Goal: Task Accomplishment & Management: Use online tool/utility

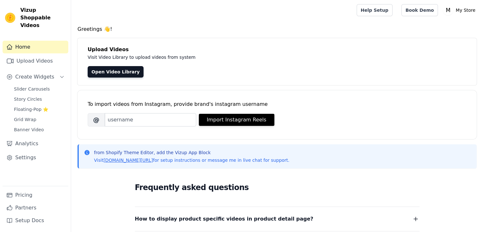
drag, startPoint x: 0, startPoint y: 0, endPoint x: 206, endPoint y: 39, distance: 209.4
click at [177, 47] on h4 "Upload Videos" at bounding box center [277, 50] width 379 height 8
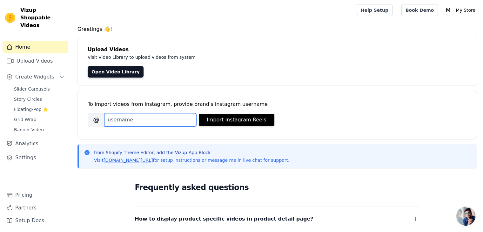
click at [126, 121] on input "Brand's Instagram Username" at bounding box center [150, 119] width 91 height 13
type input "mooeiofficial"
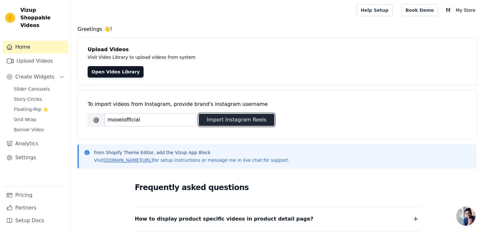
click at [225, 117] on button "Import Instagram Reels" at bounding box center [237, 120] width 76 height 12
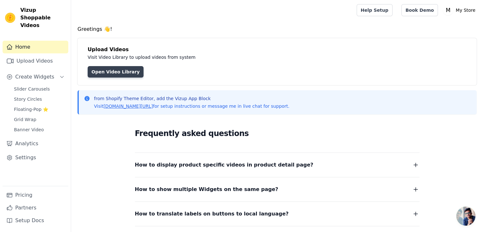
click at [104, 66] on link "Open Video Library" at bounding box center [116, 71] width 56 height 11
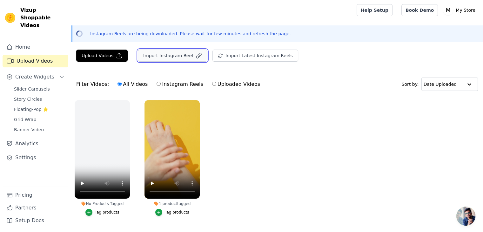
click at [164, 53] on button "Import Instagram Reel" at bounding box center [173, 56] width 70 height 12
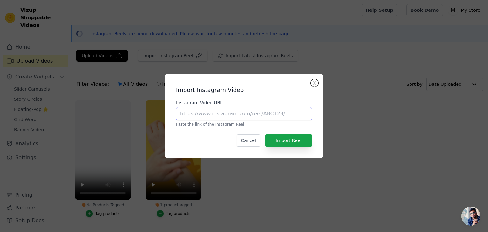
click at [207, 116] on input "Instagram Video URL" at bounding box center [244, 113] width 136 height 13
click at [30, 87] on div "Import Instagram Video Instagram Video URL Paste the link of the Instagram Reel…" at bounding box center [243, 116] width 467 height 104
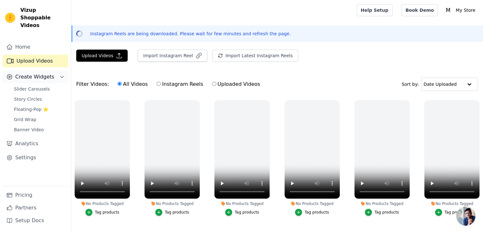
click at [39, 73] on span "Create Widgets" at bounding box center [34, 77] width 39 height 8
click at [24, 116] on span "Grid Wrap" at bounding box center [25, 119] width 22 height 6
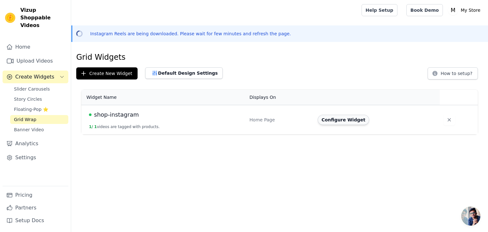
click at [338, 121] on button "Configure Widget" at bounding box center [343, 120] width 51 height 10
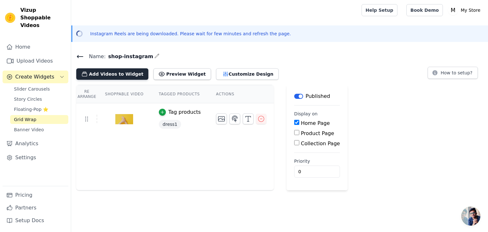
click at [117, 72] on button "Add Videos to Widget" at bounding box center [112, 73] width 72 height 11
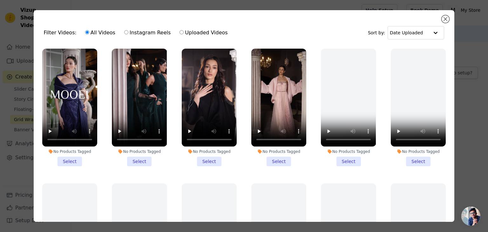
click at [72, 157] on li "No Products Tagged Select" at bounding box center [69, 107] width 55 height 117
click at [0, 0] on input "No Products Tagged Select" at bounding box center [0, 0] width 0 height 0
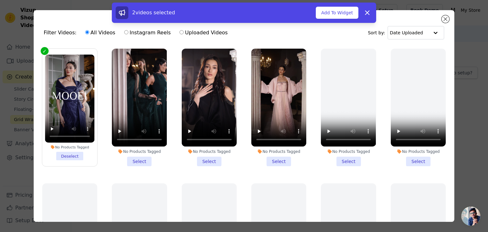
click at [131, 157] on li "No Products Tagged Select" at bounding box center [139, 107] width 55 height 117
click at [0, 0] on input "No Products Tagged Select" at bounding box center [0, 0] width 0 height 0
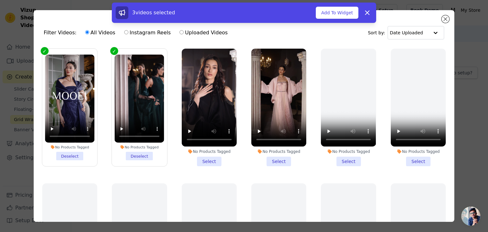
click at [205, 156] on li "No Products Tagged Select" at bounding box center [209, 107] width 55 height 117
click at [0, 0] on input "No Products Tagged Select" at bounding box center [0, 0] width 0 height 0
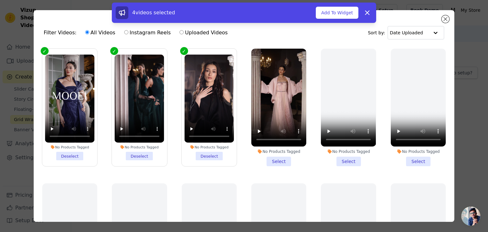
click at [266, 153] on li "No Products Tagged Select" at bounding box center [278, 107] width 55 height 117
click at [0, 0] on input "No Products Tagged Select" at bounding box center [0, 0] width 0 height 0
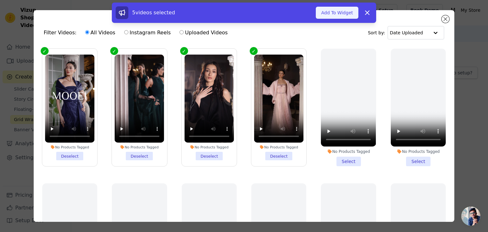
click at [338, 13] on button "Add To Widget" at bounding box center [337, 13] width 43 height 12
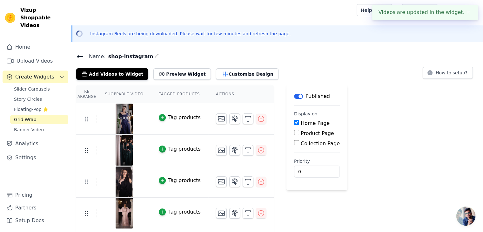
scroll to position [28, 0]
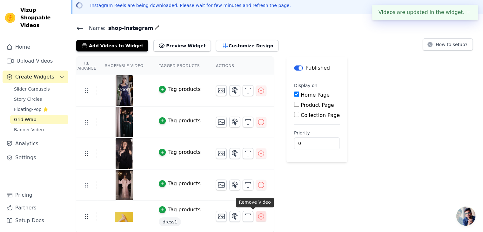
click at [257, 213] on icon "button" at bounding box center [261, 216] width 8 height 8
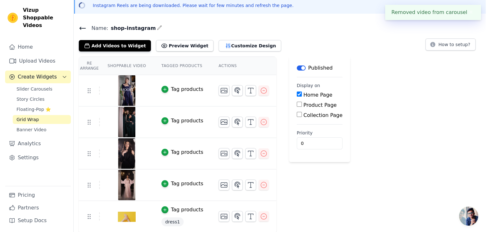
scroll to position [0, 0]
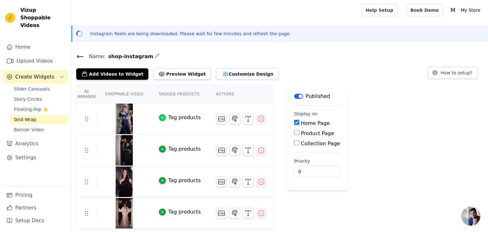
click at [160, 119] on icon "button" at bounding box center [162, 117] width 4 height 4
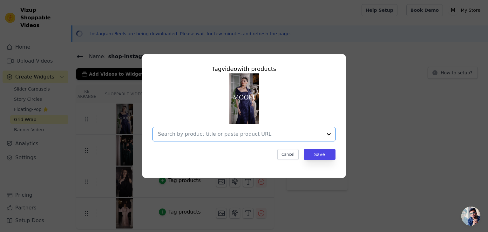
click at [231, 134] on input "text" at bounding box center [240, 134] width 164 height 8
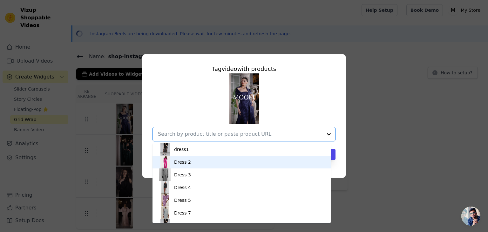
click at [197, 159] on div "Dress 2" at bounding box center [241, 162] width 165 height 13
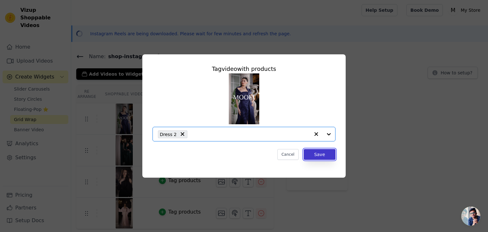
click at [312, 155] on button "Save" at bounding box center [320, 154] width 32 height 11
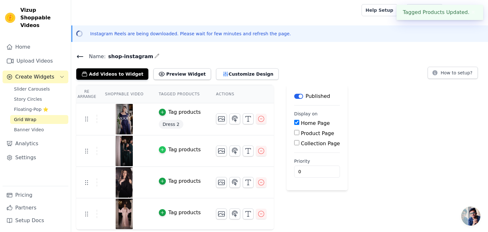
click at [160, 147] on div "button" at bounding box center [162, 149] width 7 height 7
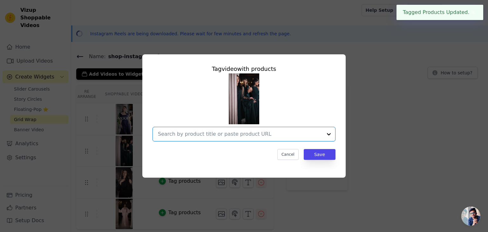
click at [199, 137] on input "text" at bounding box center [240, 134] width 164 height 8
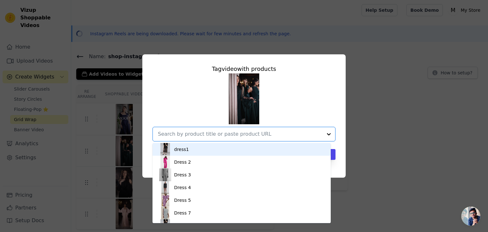
click at [191, 149] on div "dress1" at bounding box center [241, 149] width 165 height 13
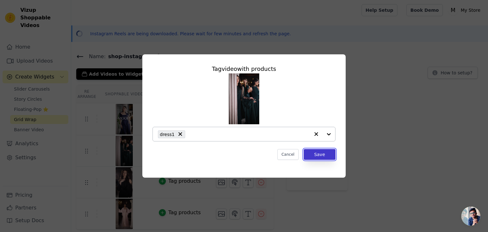
click at [325, 158] on button "Save" at bounding box center [320, 154] width 32 height 11
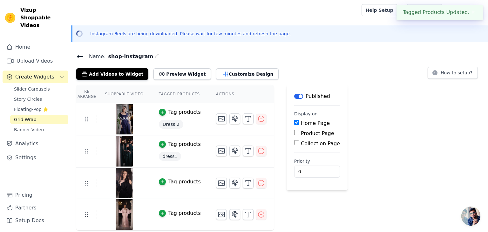
click at [157, 177] on td "Tag products" at bounding box center [179, 182] width 57 height 31
click at [160, 179] on icon "button" at bounding box center [162, 181] width 4 height 4
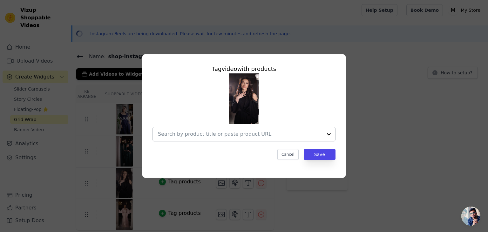
click at [256, 129] on div at bounding box center [240, 134] width 164 height 14
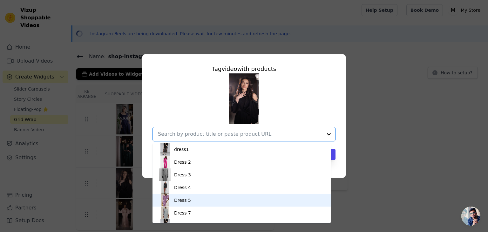
click at [209, 199] on div "Dress 5" at bounding box center [241, 200] width 165 height 13
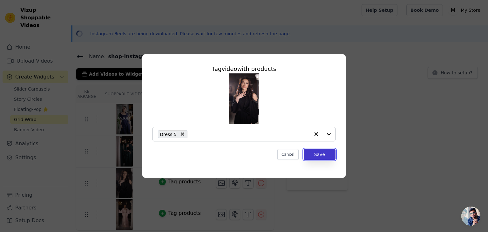
click at [325, 158] on button "Save" at bounding box center [320, 154] width 32 height 11
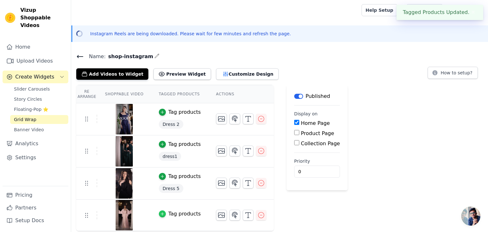
click at [161, 214] on div "button" at bounding box center [162, 213] width 7 height 7
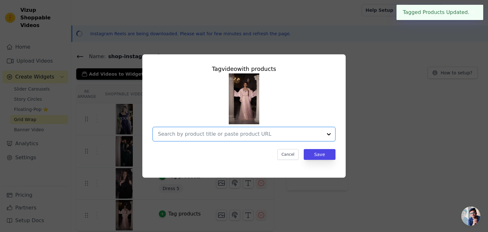
click at [213, 136] on input "text" at bounding box center [240, 134] width 164 height 8
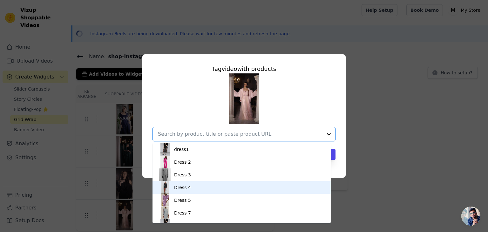
click at [173, 183] on div "Dress 4" at bounding box center [241, 187] width 165 height 13
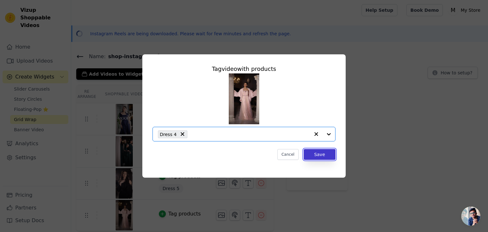
click at [315, 151] on button "Save" at bounding box center [320, 154] width 32 height 11
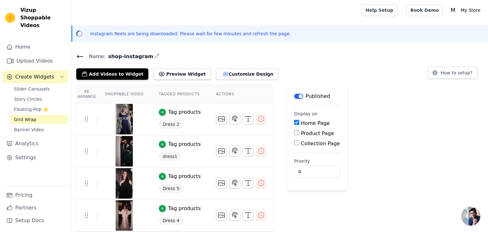
click at [301, 134] on label "Product Page" at bounding box center [317, 133] width 33 height 6
click at [299, 134] on input "Product Page" at bounding box center [296, 132] width 5 height 5
checkbox input "true"
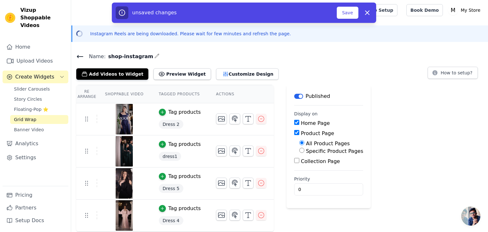
click at [301, 161] on label "Collection Page" at bounding box center [320, 161] width 39 height 6
click at [299, 161] on input "Collection Page" at bounding box center [296, 160] width 5 height 5
checkbox input "true"
click at [347, 12] on button "Save" at bounding box center [348, 13] width 22 height 12
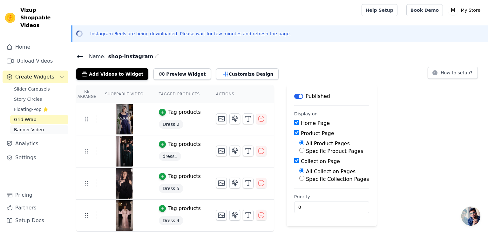
click at [35, 126] on span "Banner Video" at bounding box center [29, 129] width 30 height 6
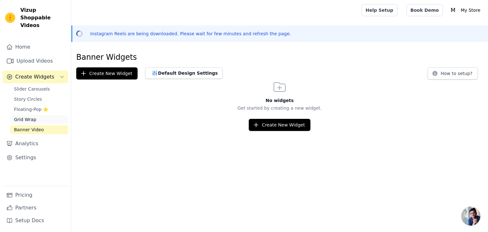
click at [26, 115] on link "Grid Wrap" at bounding box center [39, 119] width 58 height 9
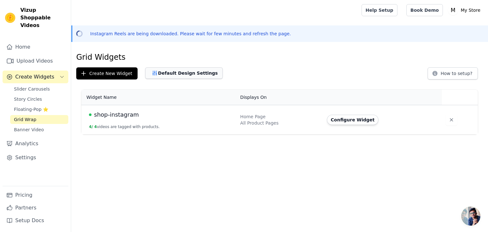
click at [168, 71] on button "Default Design Settings" at bounding box center [183, 72] width 77 height 11
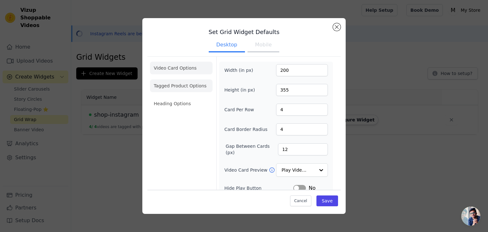
click at [173, 87] on li "Tagged Product Options" at bounding box center [181, 85] width 63 height 13
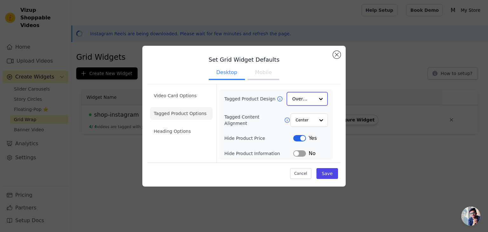
click at [306, 99] on input "Tagged Product Design" at bounding box center [303, 98] width 22 height 13
click at [307, 113] on div "Card" at bounding box center [306, 113] width 41 height 13
click at [302, 120] on input "Tagged Content Alignment" at bounding box center [304, 119] width 19 height 13
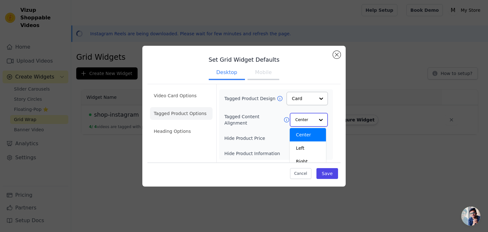
click at [302, 120] on input "Tagged Content Alignment" at bounding box center [304, 119] width 19 height 13
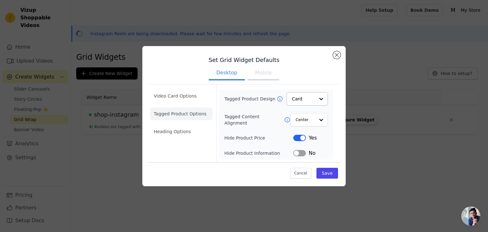
click at [295, 155] on button "Label" at bounding box center [299, 153] width 13 height 6
click at [300, 139] on button "Label" at bounding box center [299, 138] width 13 height 6
click at [180, 100] on li "Video Card Options" at bounding box center [181, 96] width 63 height 13
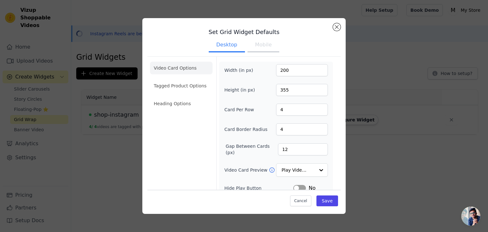
click at [177, 70] on li "Video Card Options" at bounding box center [181, 68] width 63 height 13
click at [175, 87] on li "Tagged Product Options" at bounding box center [181, 85] width 63 height 13
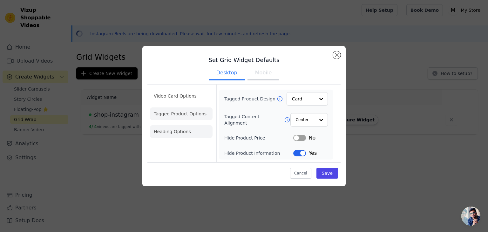
click at [169, 130] on li "Heading Options" at bounding box center [181, 131] width 63 height 13
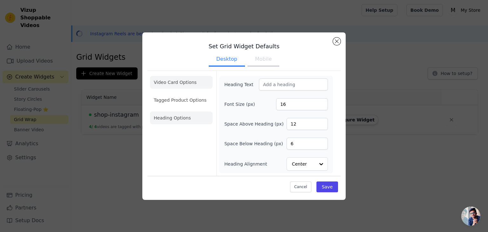
click at [184, 82] on li "Video Card Options" at bounding box center [181, 82] width 63 height 13
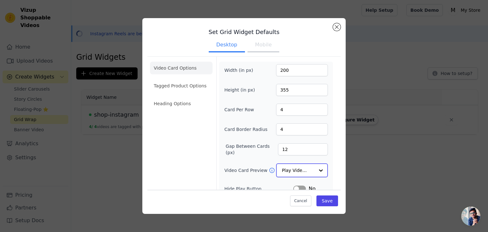
click at [310, 170] on input "Video Card Preview" at bounding box center [298, 170] width 33 height 13
click at [325, 197] on button "Save" at bounding box center [327, 200] width 22 height 11
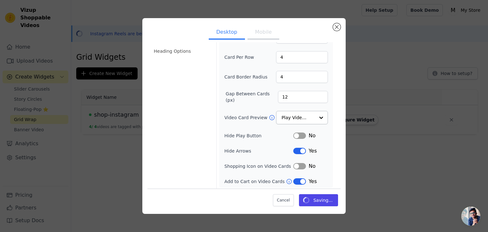
scroll to position [51, 0]
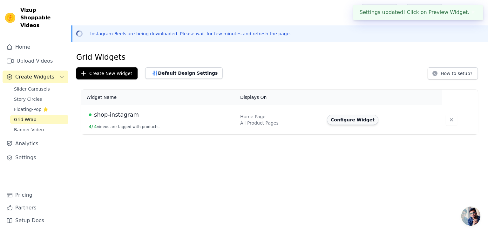
click at [365, 121] on button "Configure Widget" at bounding box center [352, 120] width 51 height 10
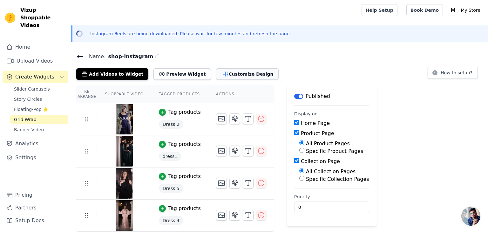
click at [232, 73] on button "Customize Design" at bounding box center [247, 73] width 63 height 11
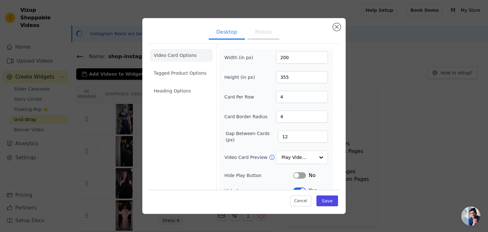
scroll to position [39, 0]
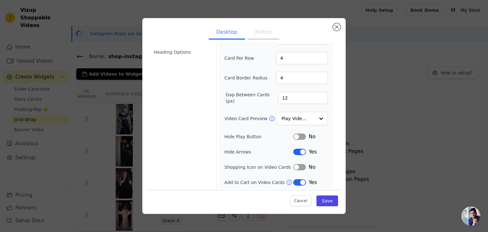
drag, startPoint x: 303, startPoint y: 166, endPoint x: 297, endPoint y: 161, distance: 8.1
click at [297, 161] on div "Width (in px) 200 Height (in px) 355 Card Per Row 4 Card Border Radius 4 Gap Be…" at bounding box center [276, 99] width 104 height 173
click at [297, 166] on button "Label" at bounding box center [299, 167] width 13 height 6
click at [298, 136] on button "Label" at bounding box center [299, 136] width 13 height 6
click at [330, 203] on button "Save" at bounding box center [327, 200] width 22 height 11
